Goal: Transaction & Acquisition: Purchase product/service

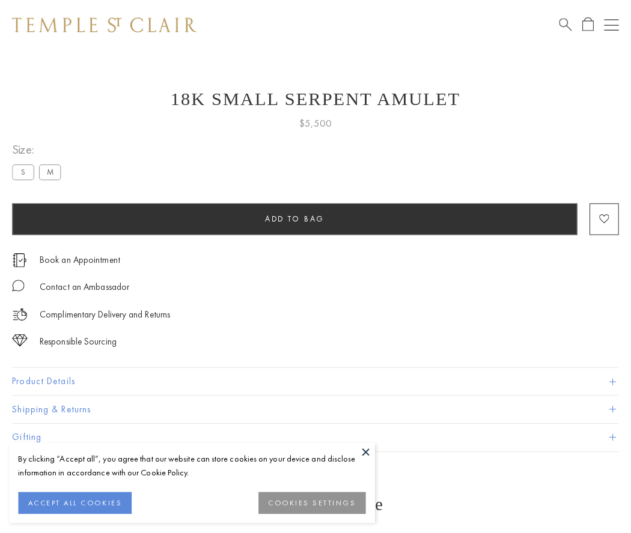
scroll to position [5, 0]
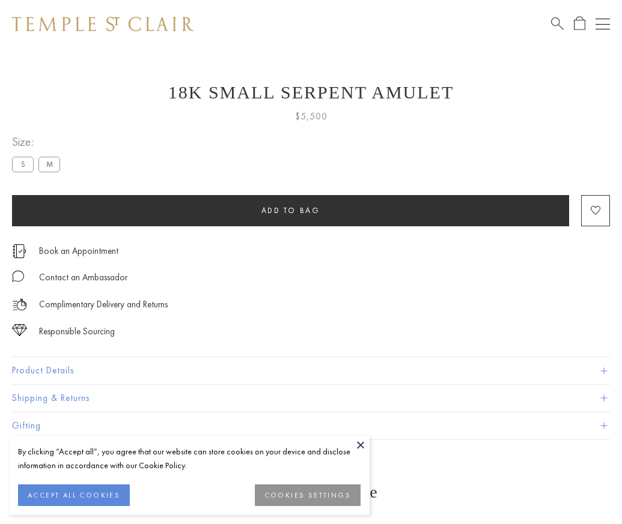
click at [290, 210] on span "Add to bag" at bounding box center [290, 210] width 59 height 10
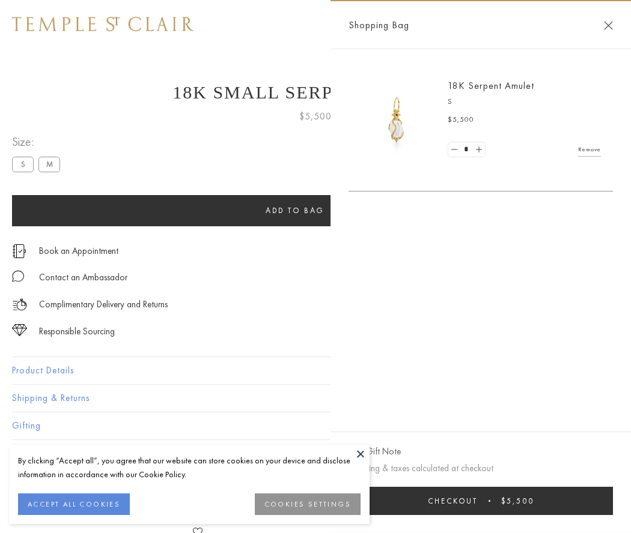
click at [477, 501] on span "Checkout" at bounding box center [453, 501] width 50 height 10
